Goal: Find specific page/section: Find specific page/section

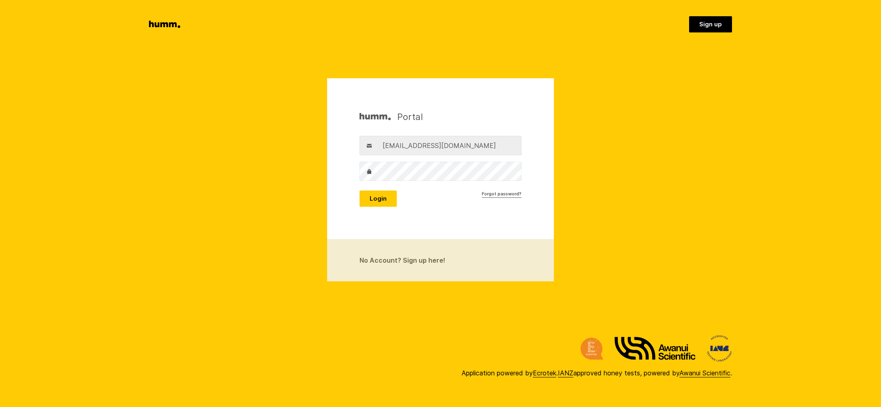
click at [383, 197] on button "Login" at bounding box center [378, 198] width 37 height 16
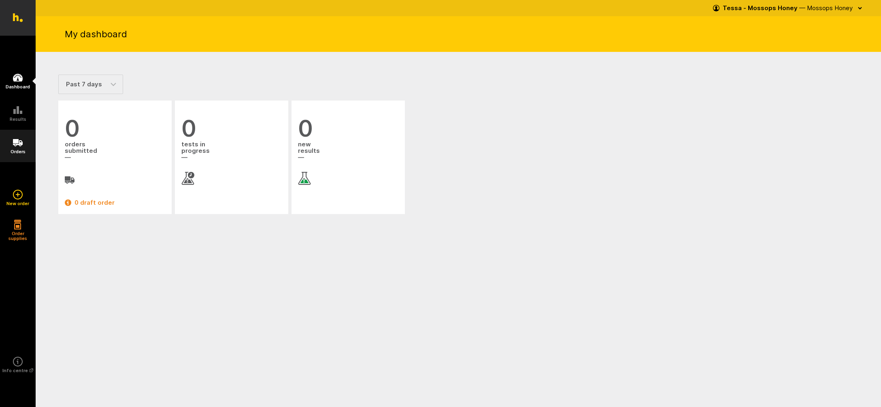
click at [17, 146] on icon at bounding box center [18, 143] width 10 height 10
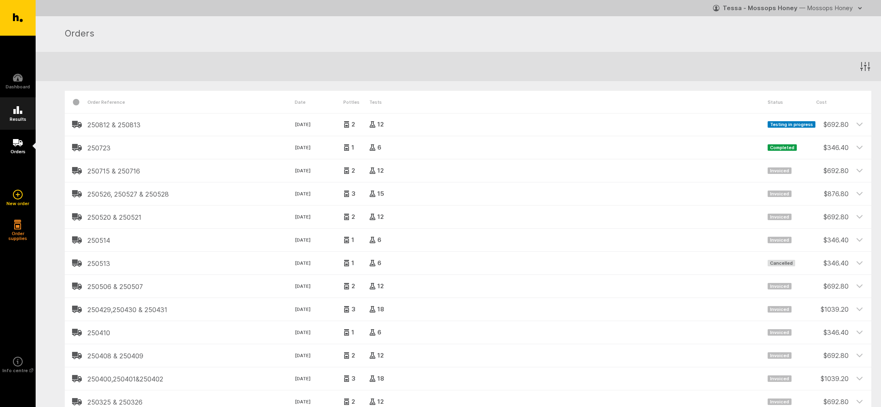
click at [17, 113] on icon at bounding box center [18, 110] width 10 height 10
